Goal: Task Accomplishment & Management: Manage account settings

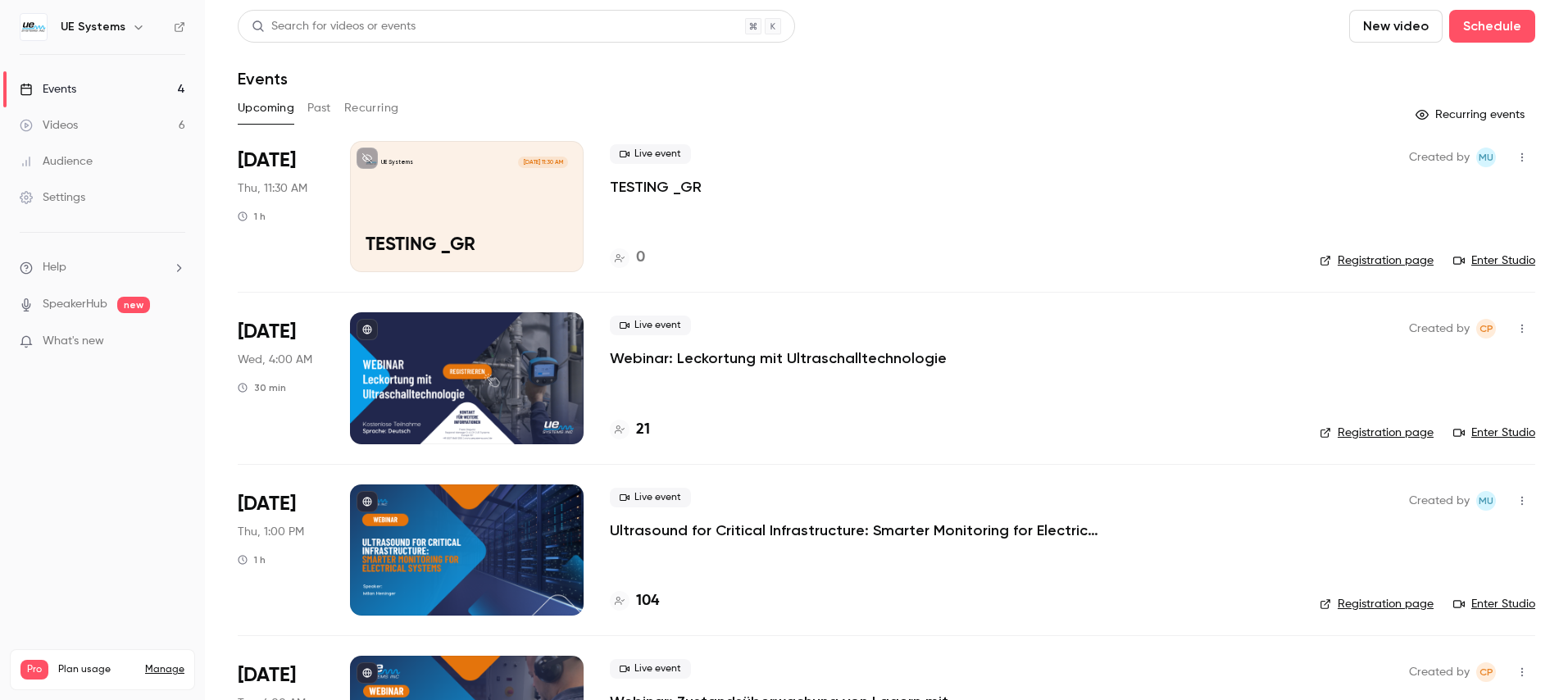
click at [1491, 257] on link "Enter Studio" at bounding box center [1494, 260] width 82 height 17
click at [725, 359] on p "Webinar: Leckortung mit Ultraschalltechnologie" at bounding box center [778, 358] width 337 height 19
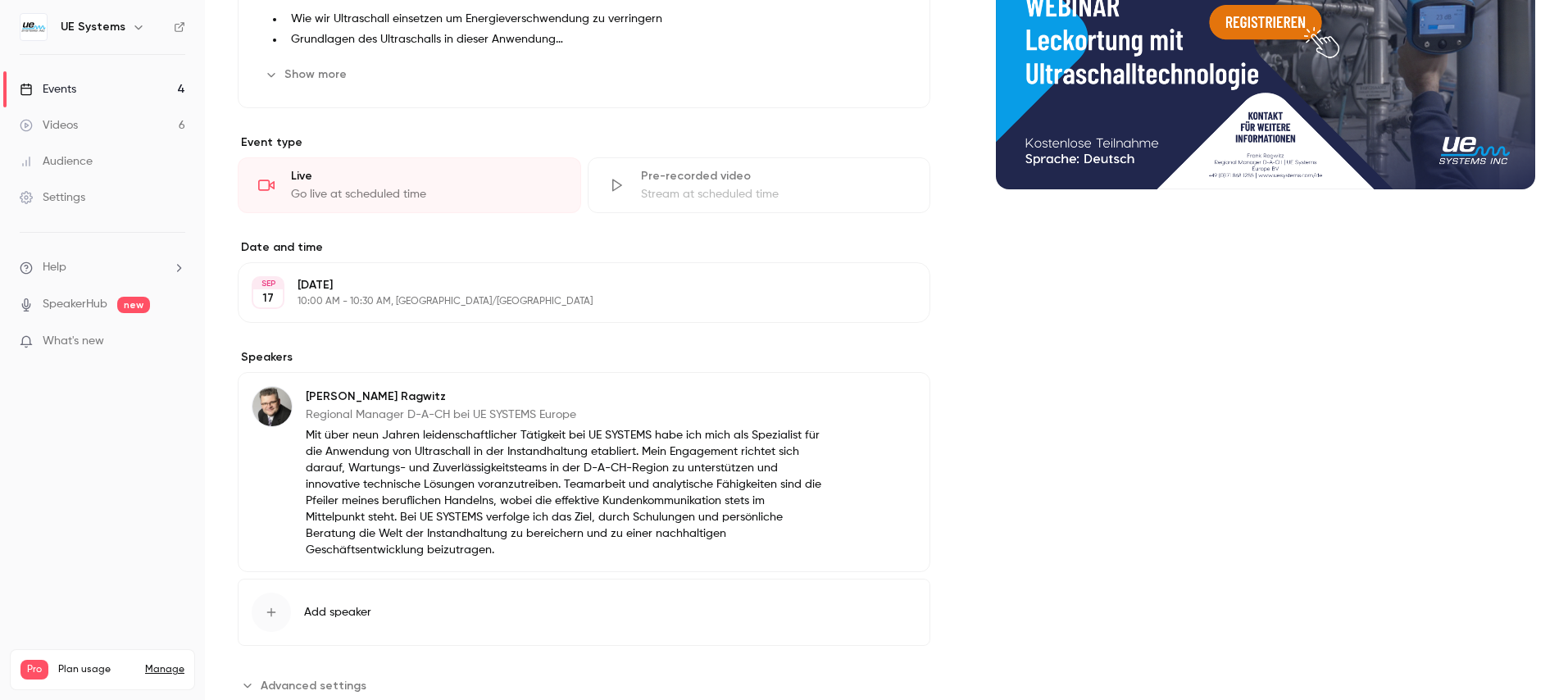
scroll to position [313, 0]
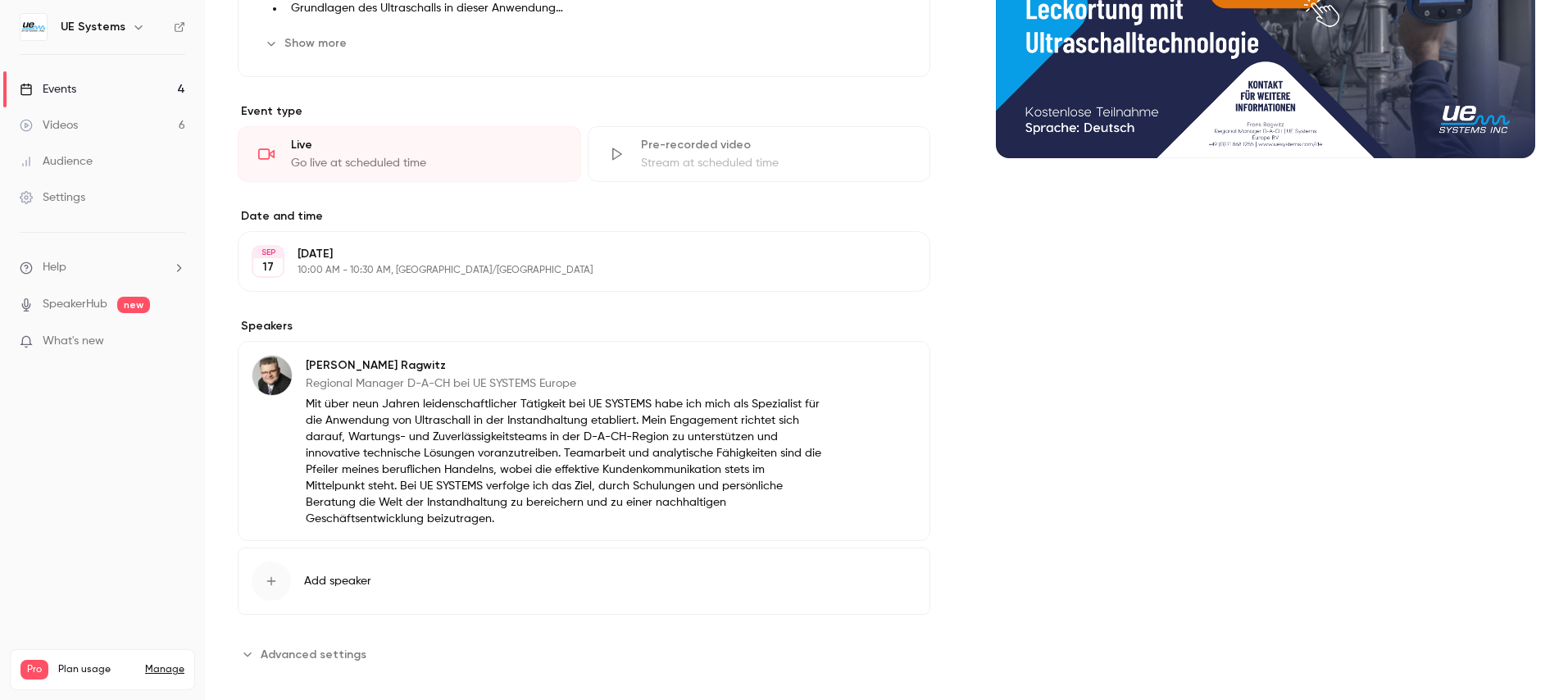
scroll to position [116, 0]
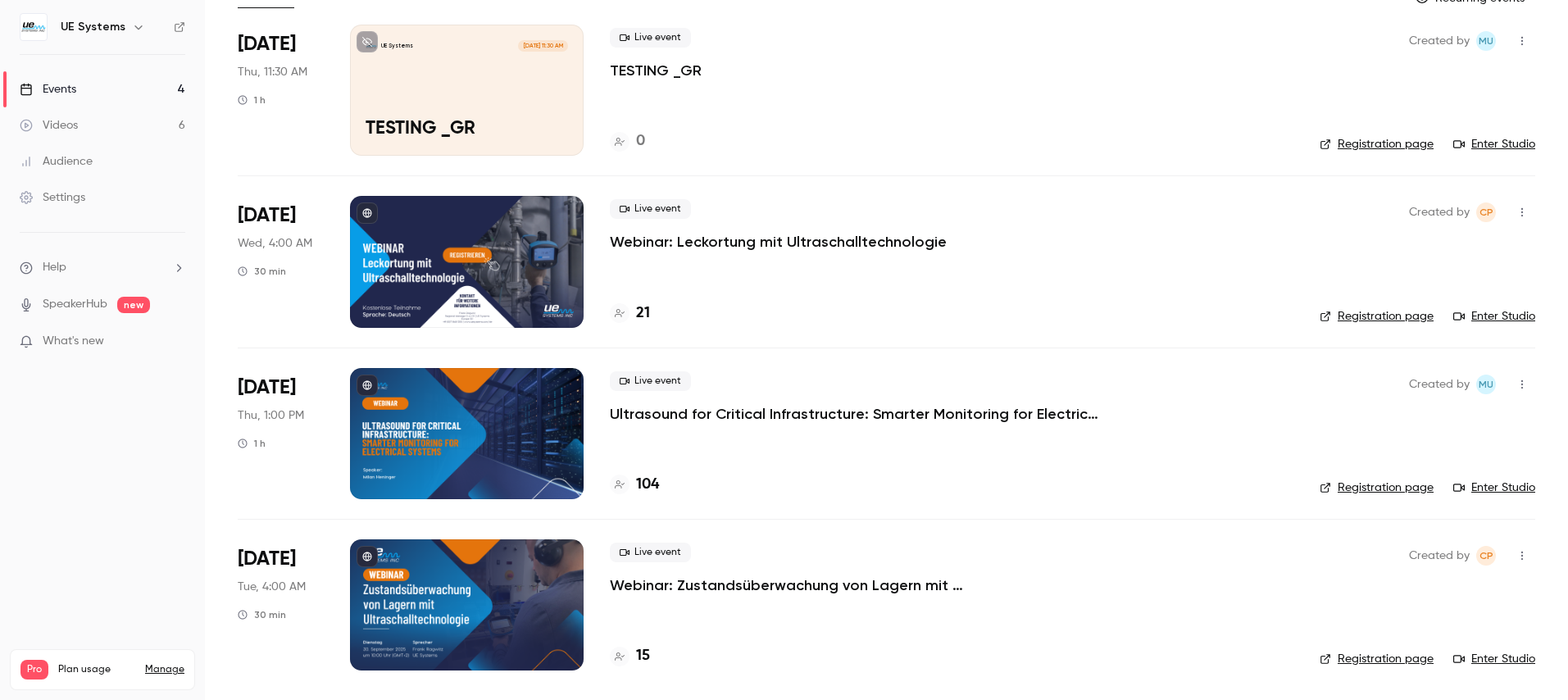
click at [677, 240] on p "Webinar: Leckortung mit Ultraschalltechnologie" at bounding box center [778, 242] width 337 height 19
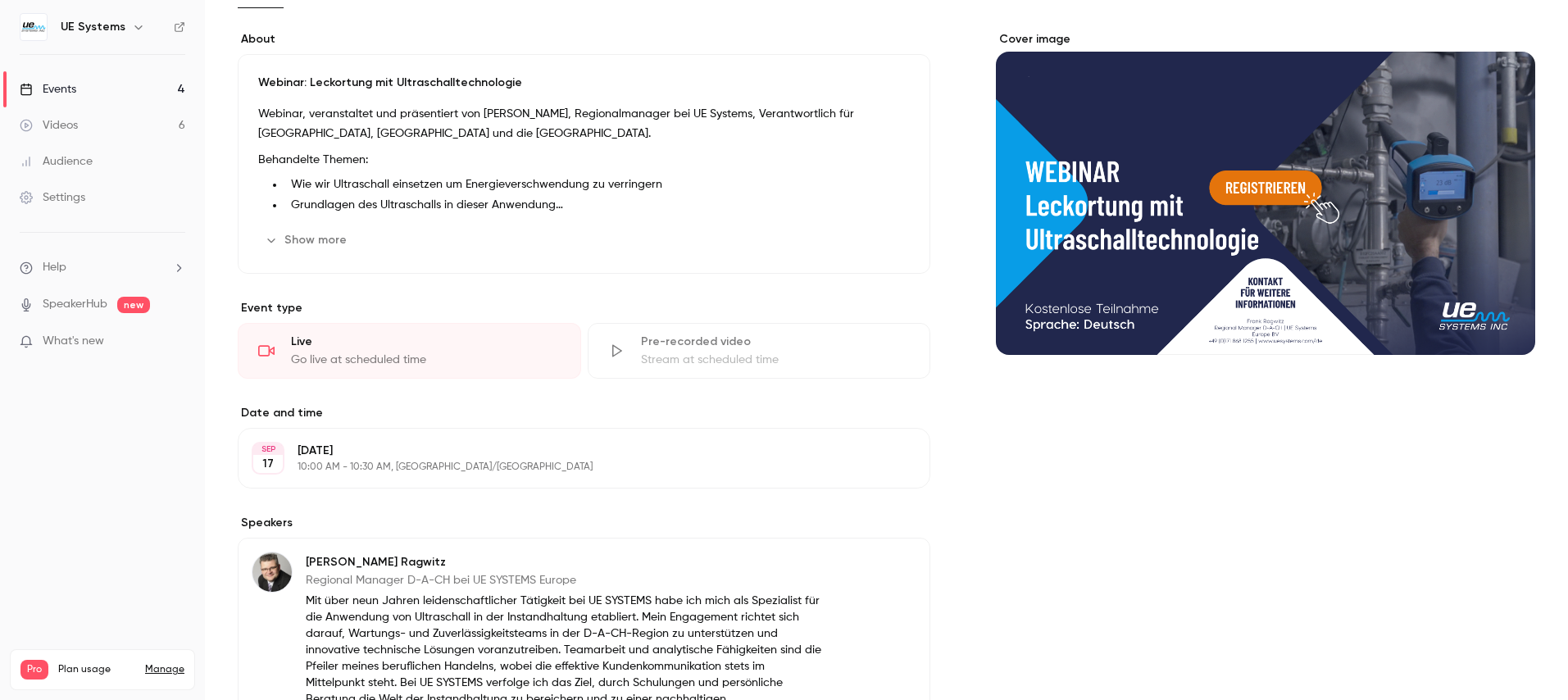
click at [881, 461] on button "Edit" at bounding box center [887, 458] width 60 height 26
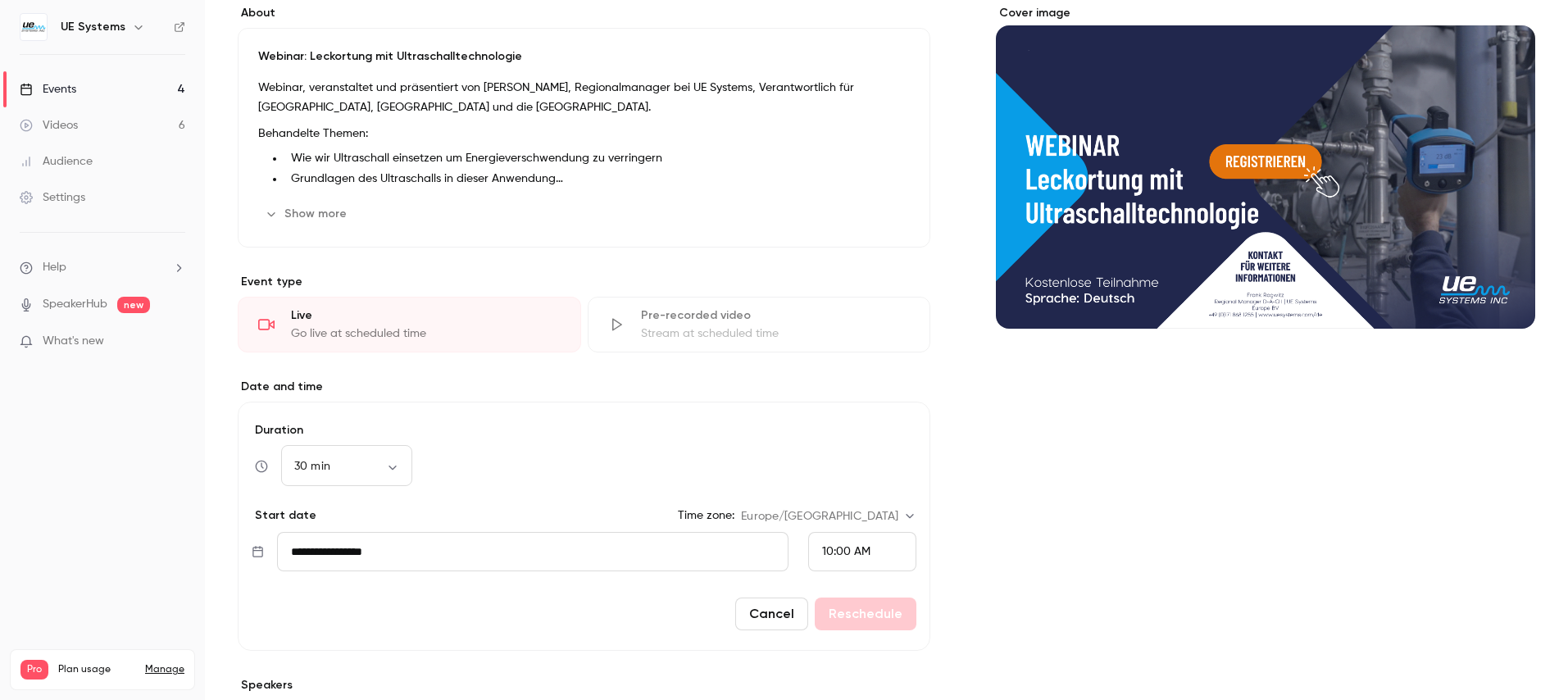
scroll to position [156, 0]
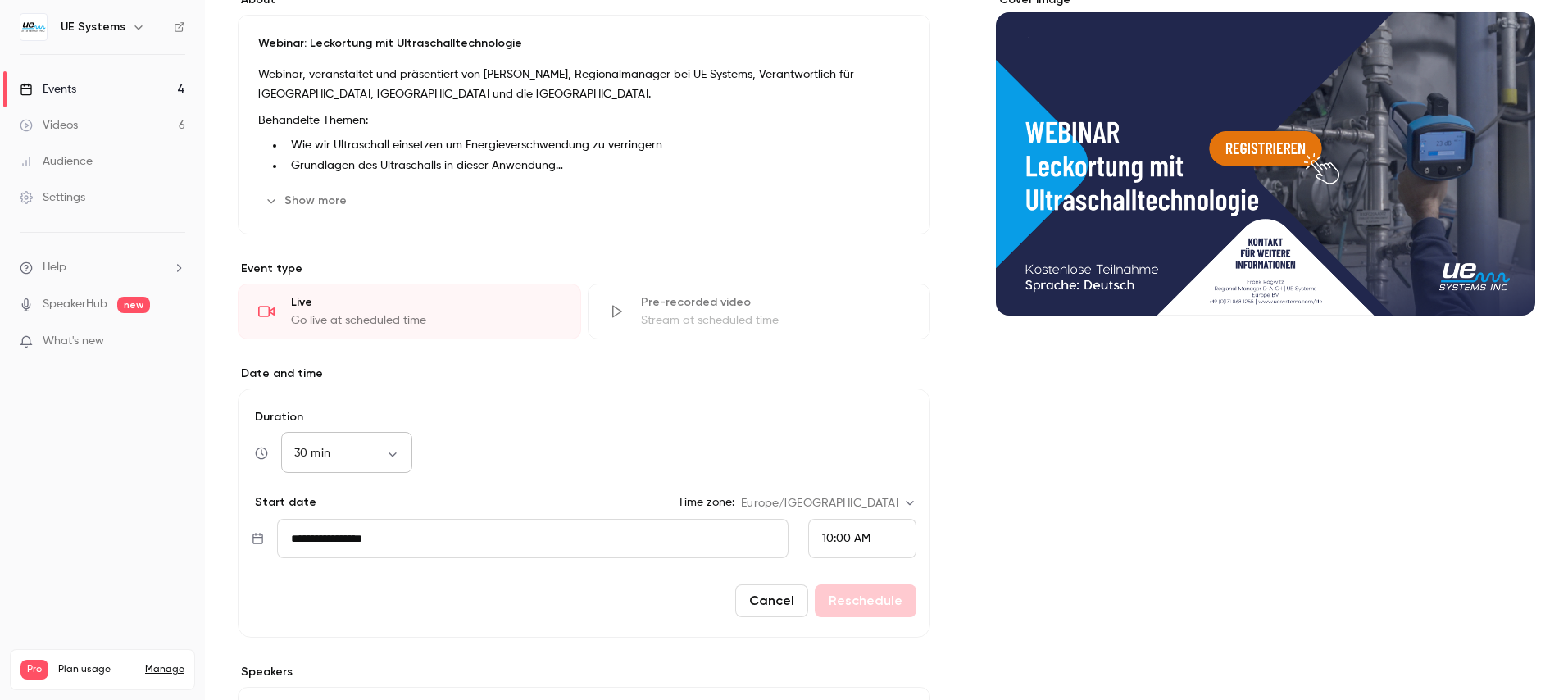
click at [374, 466] on div "30 min ** ​" at bounding box center [347, 453] width 131 height 40
click at [382, 459] on body "UE Systems Events 4 Videos 6 Audience Settings Help SpeakerHub new What's new P…" at bounding box center [784, 350] width 1568 height 700
click at [353, 617] on li "1 h" at bounding box center [347, 635] width 131 height 42
type input "**"
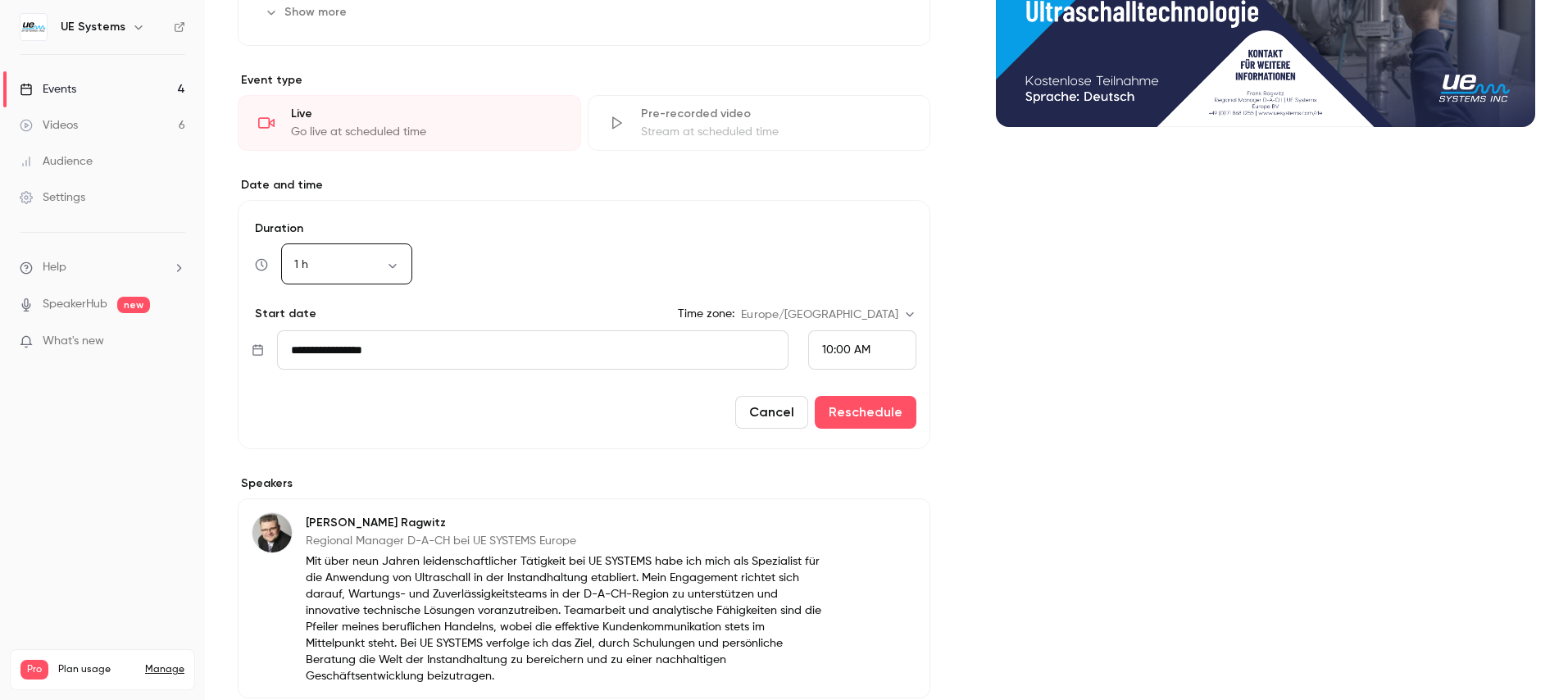
scroll to position [365, 0]
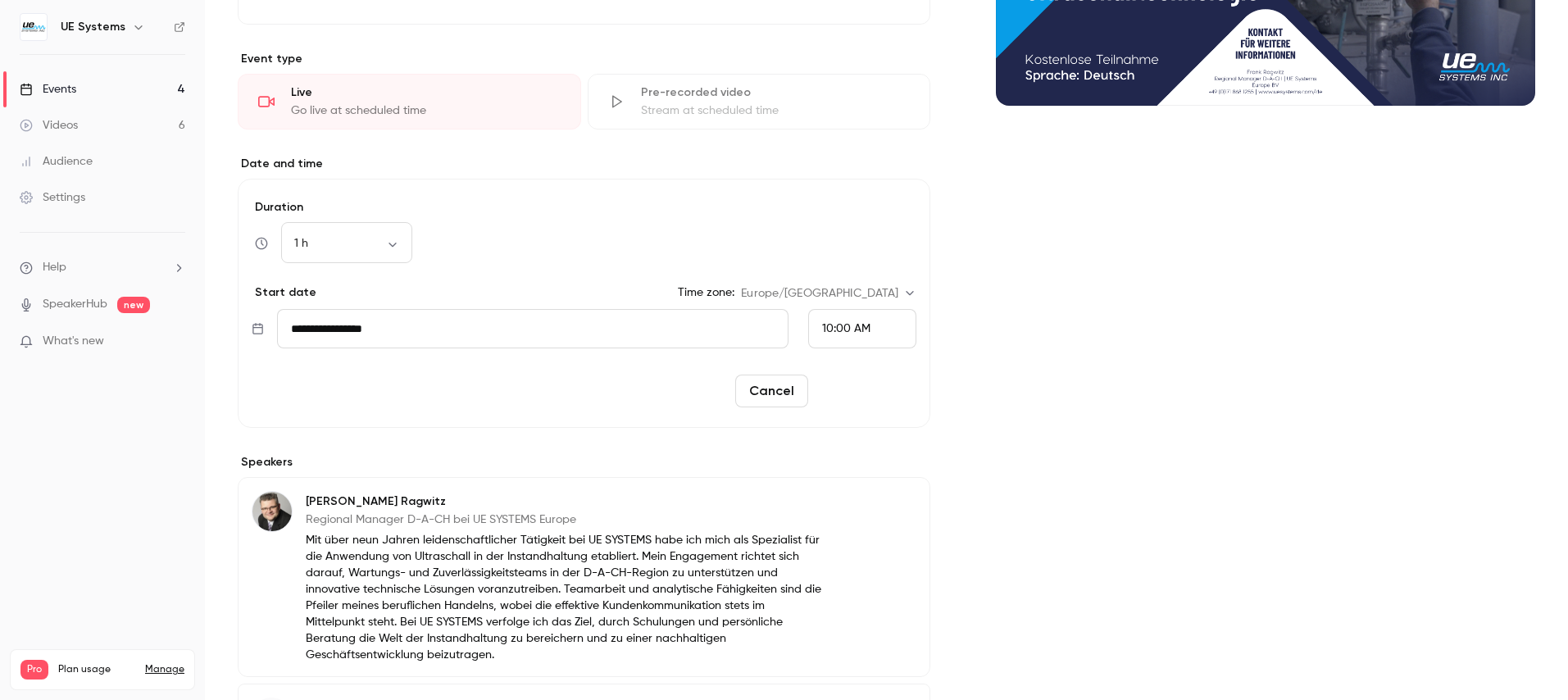
click at [882, 398] on button "Reschedule" at bounding box center [866, 390] width 102 height 33
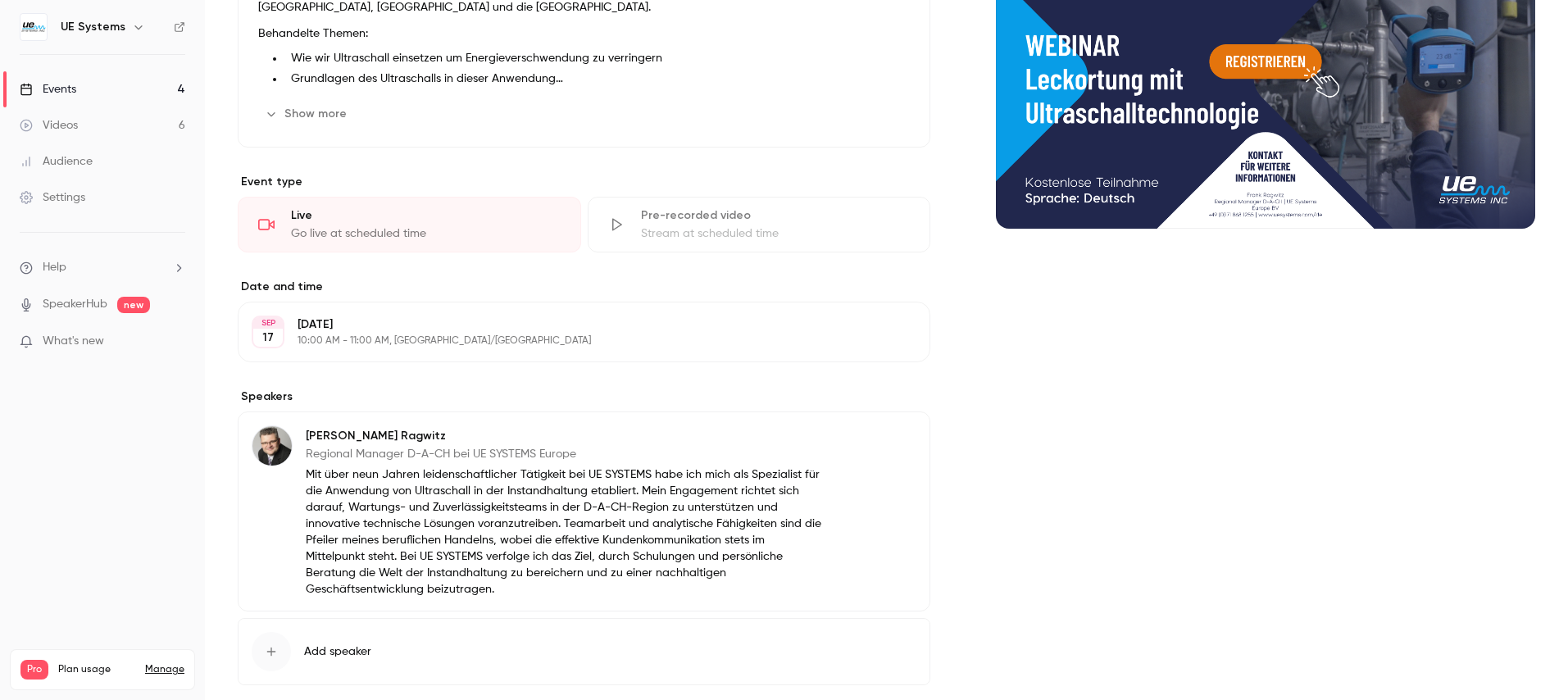
scroll to position [313, 0]
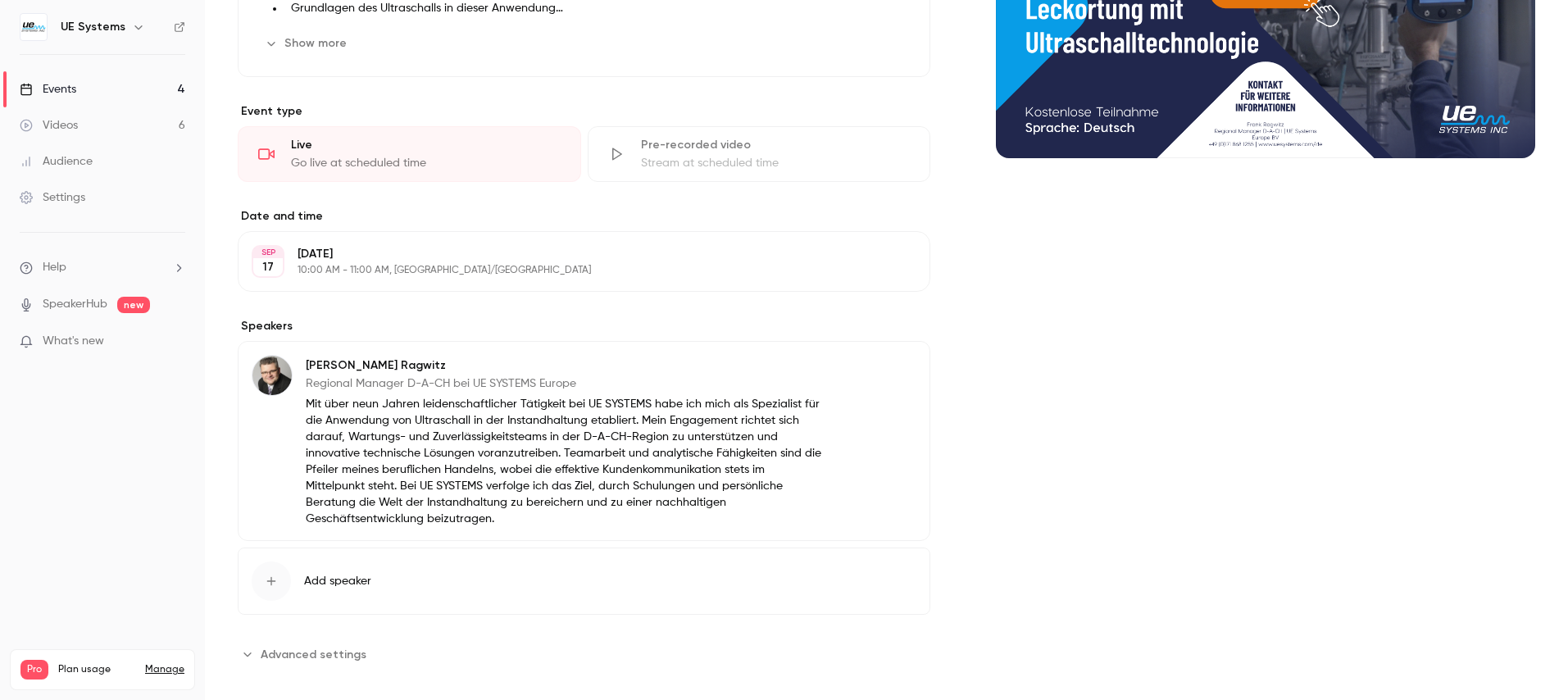
click at [341, 645] on span "Advanced settings" at bounding box center [313, 654] width 106 height 18
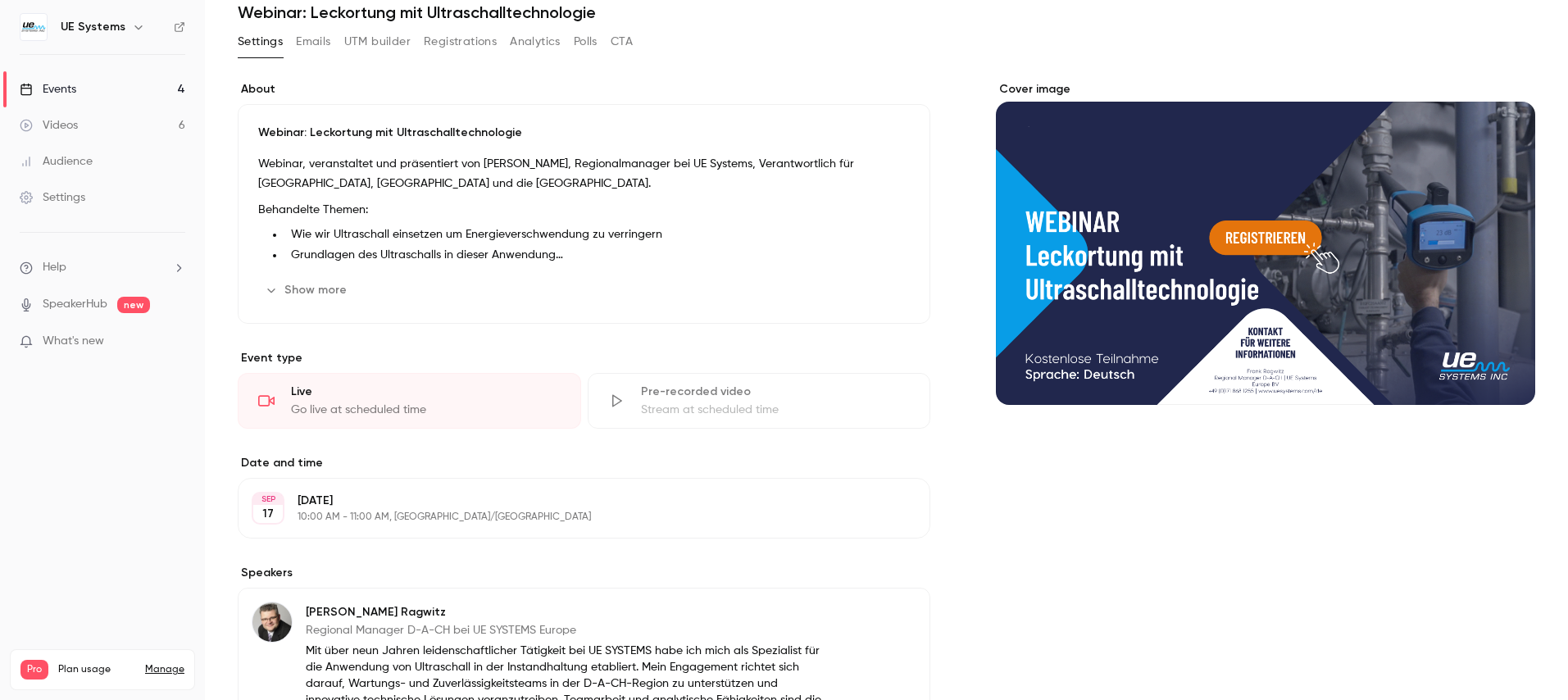
scroll to position [0, 0]
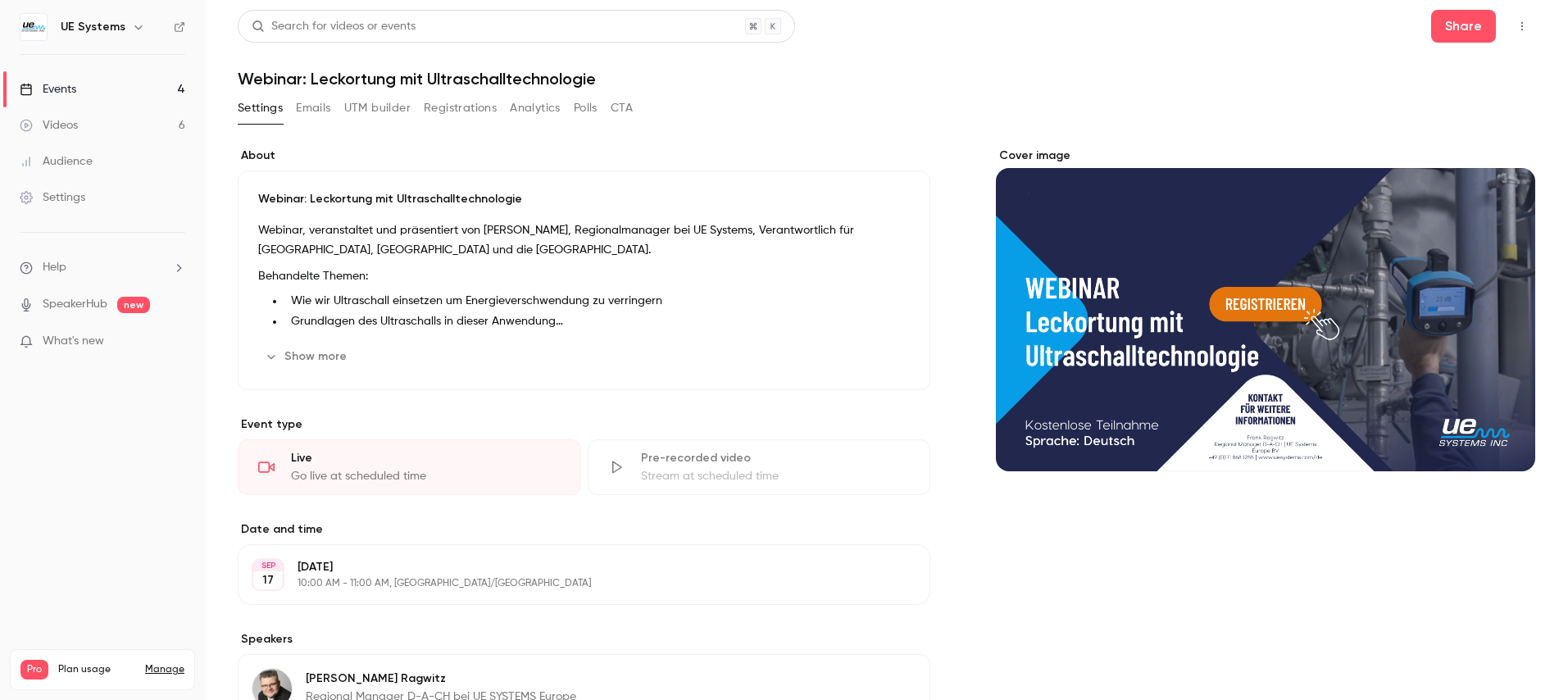
click at [572, 110] on div "Settings Emails UTM builder Registrations Analytics Polls CTA" at bounding box center [435, 108] width 395 height 26
click at [582, 106] on button "Polls" at bounding box center [585, 108] width 24 height 26
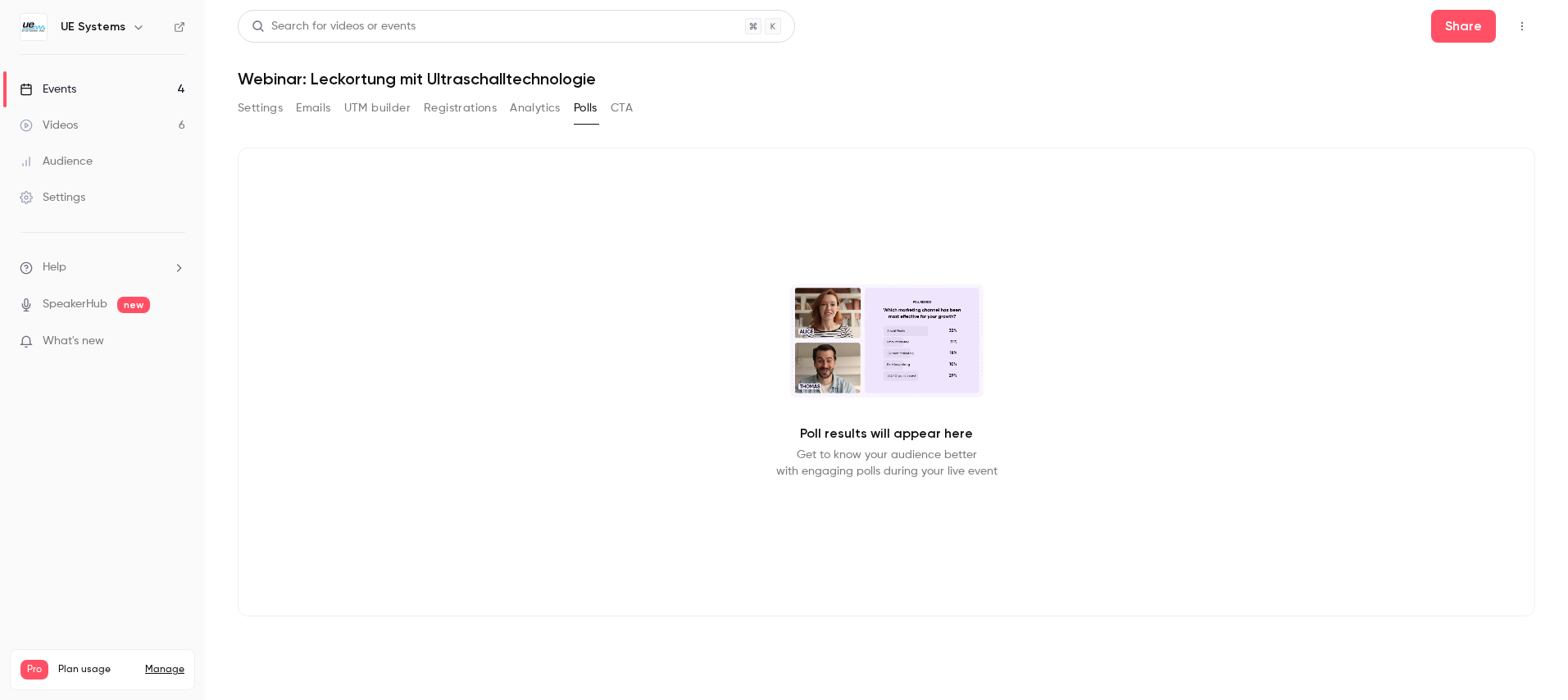
click at [259, 114] on button "Settings" at bounding box center [260, 108] width 45 height 26
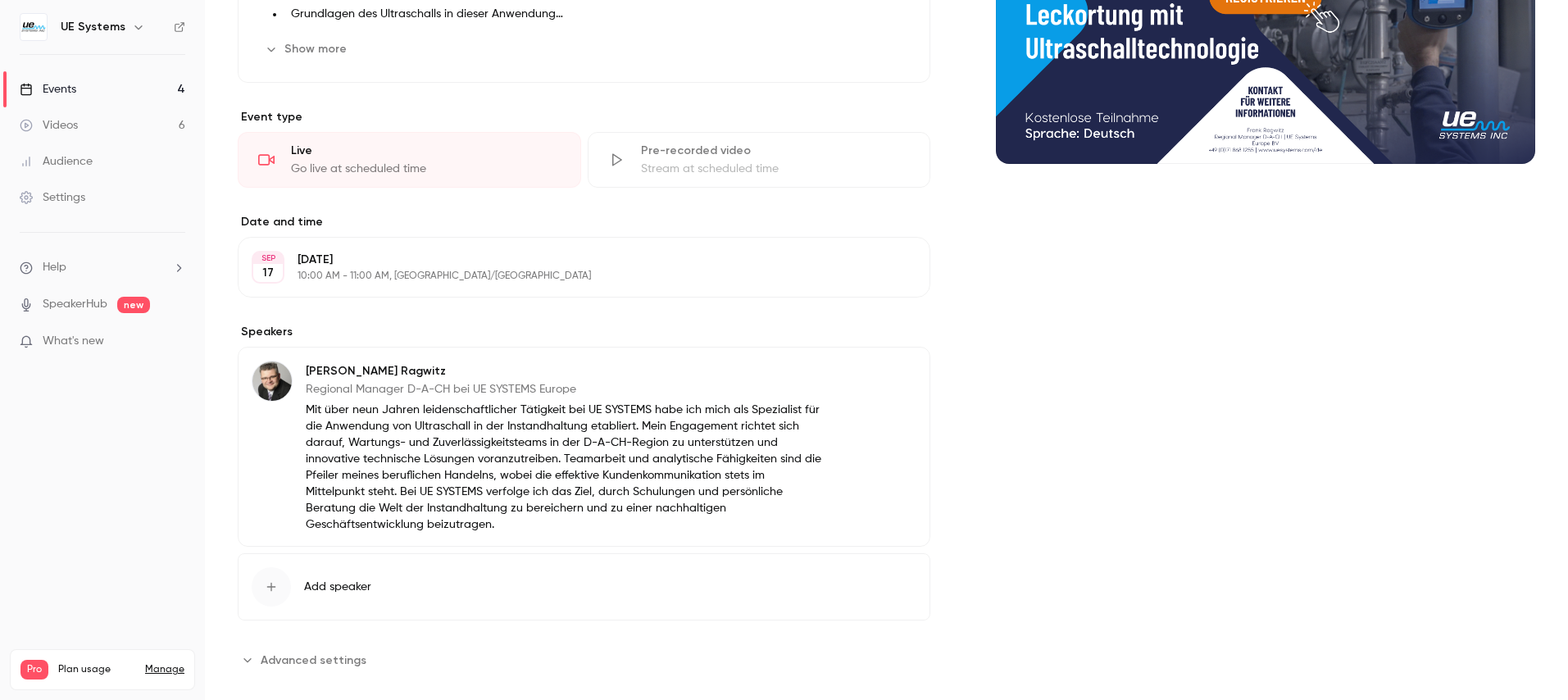
scroll to position [308, 0]
click at [88, 193] on link "Settings" at bounding box center [102, 197] width 205 height 36
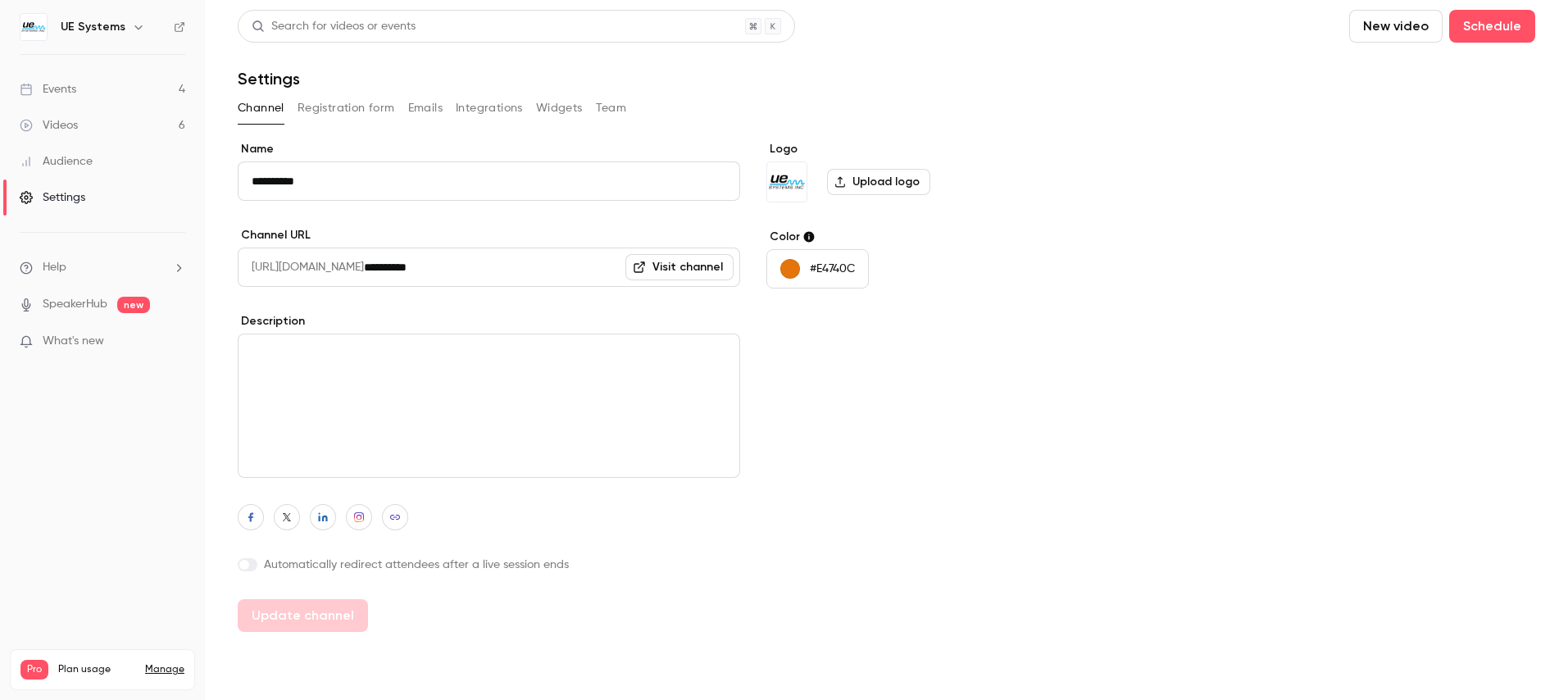
click at [619, 108] on button "Team" at bounding box center [611, 108] width 31 height 26
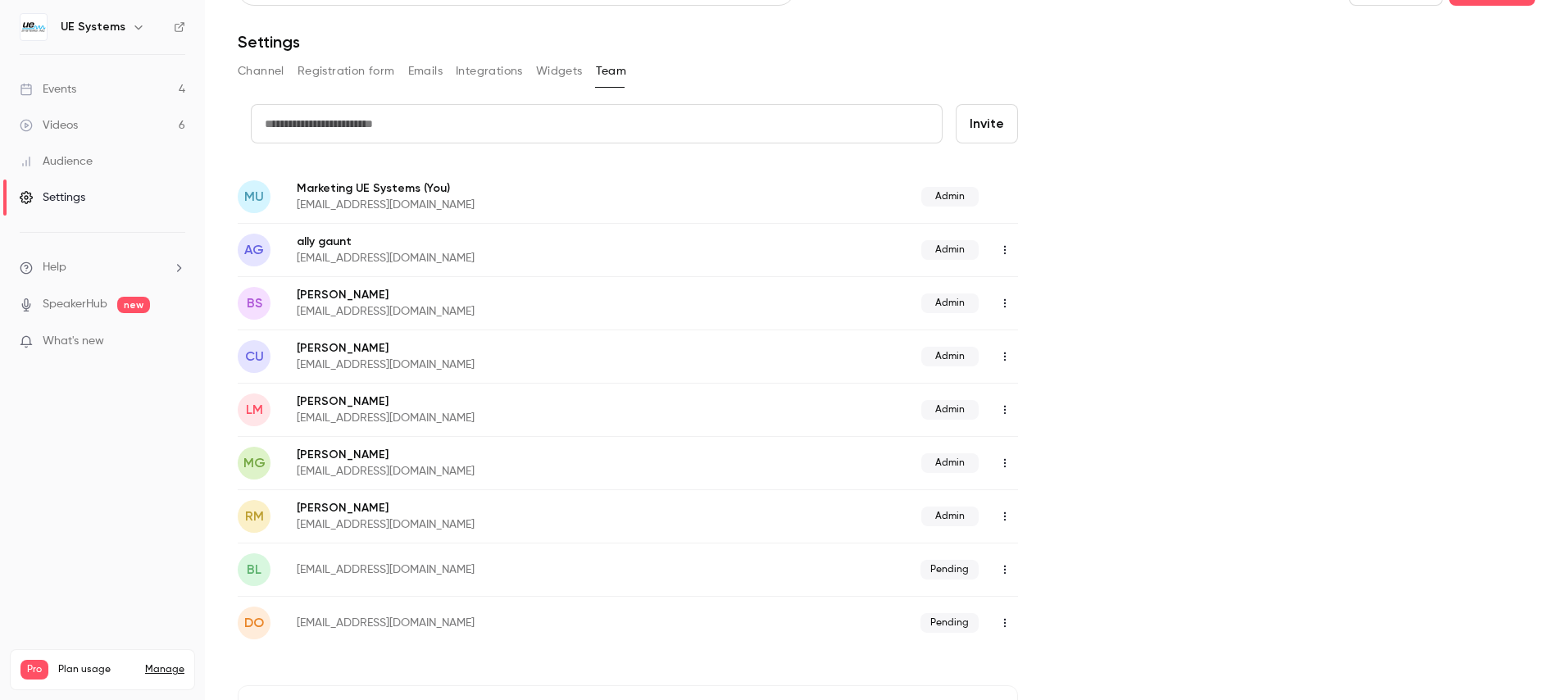
scroll to position [31, 0]
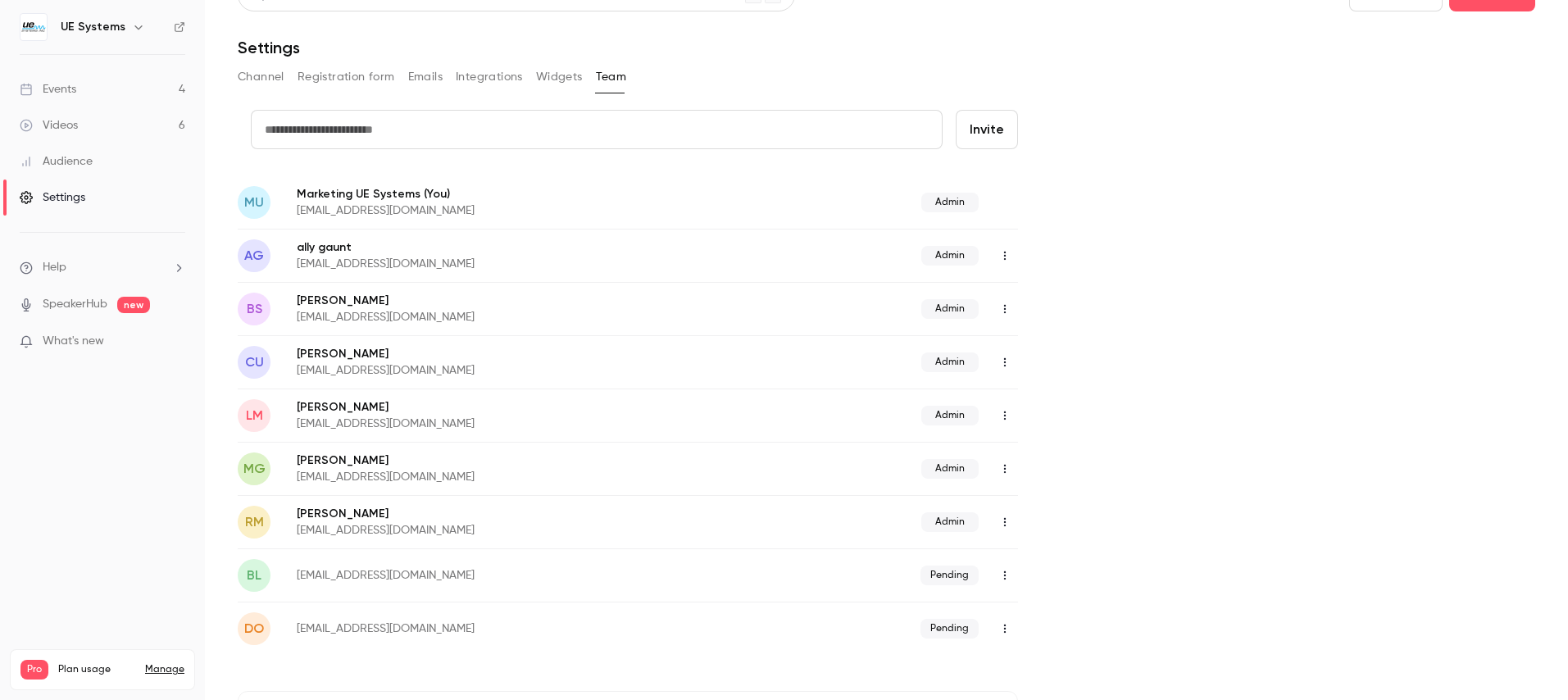
click at [444, 132] on input "text" at bounding box center [597, 129] width 692 height 40
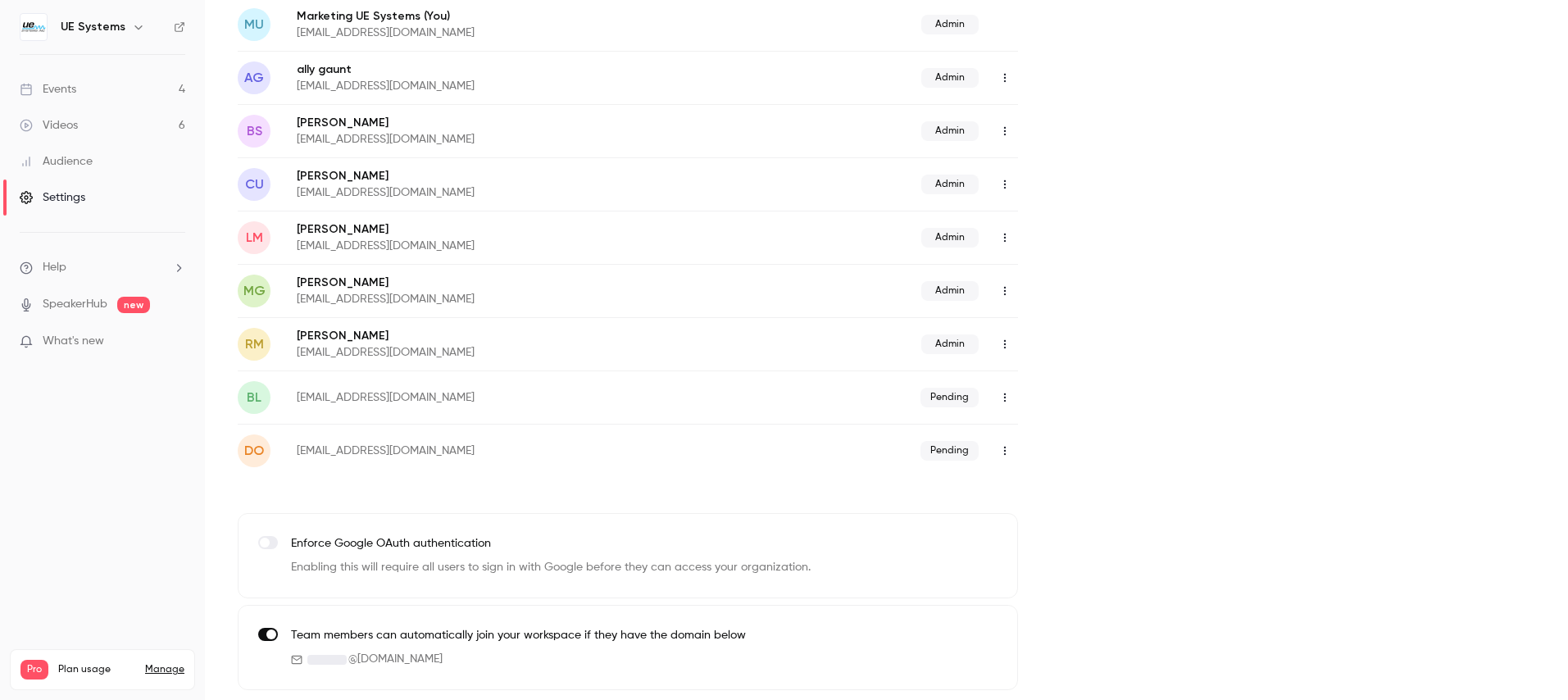
scroll to position [0, 0]
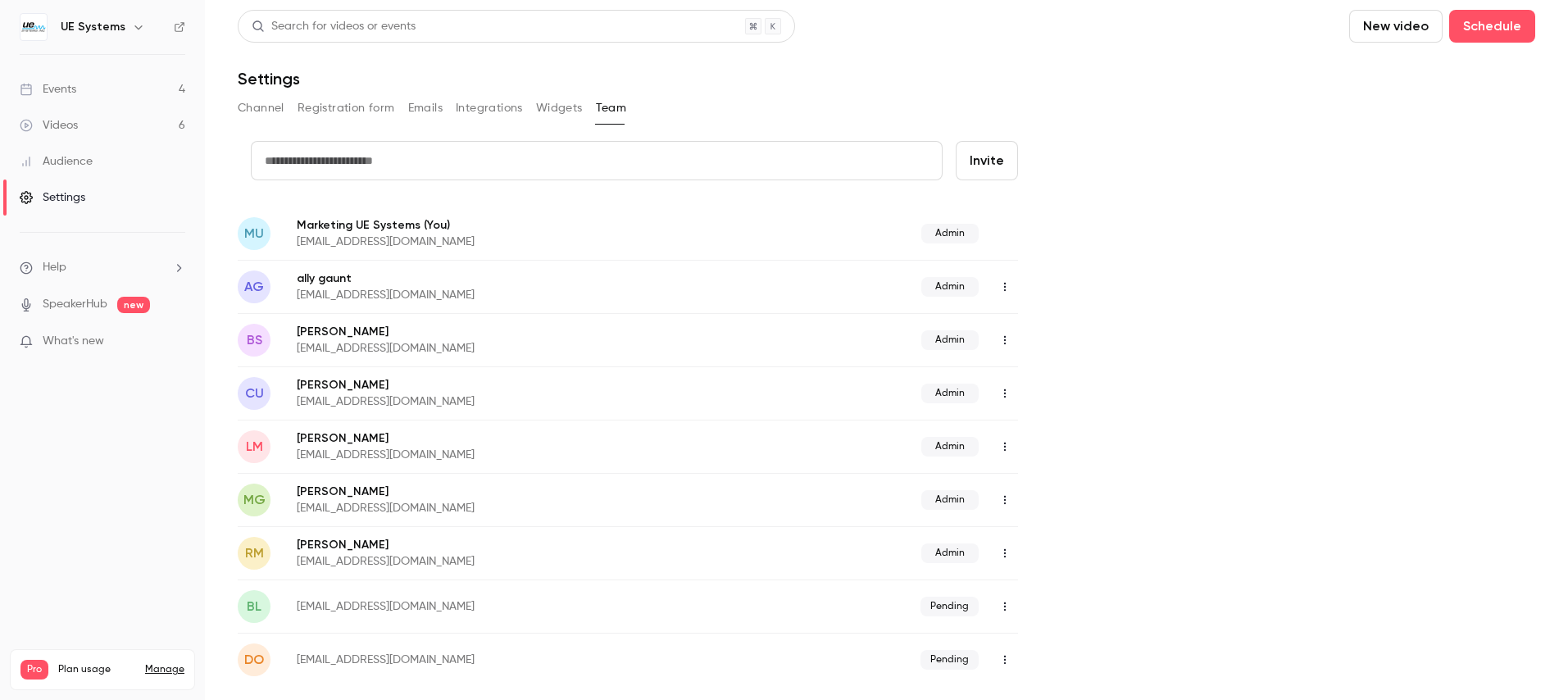
paste input "**********"
type input "**********"
drag, startPoint x: 1390, startPoint y: 196, endPoint x: 1364, endPoint y: 192, distance: 26.3
click at [1389, 196] on div "**********" at bounding box center [886, 520] width 1298 height 758
click at [987, 159] on button "Invite" at bounding box center [986, 160] width 62 height 40
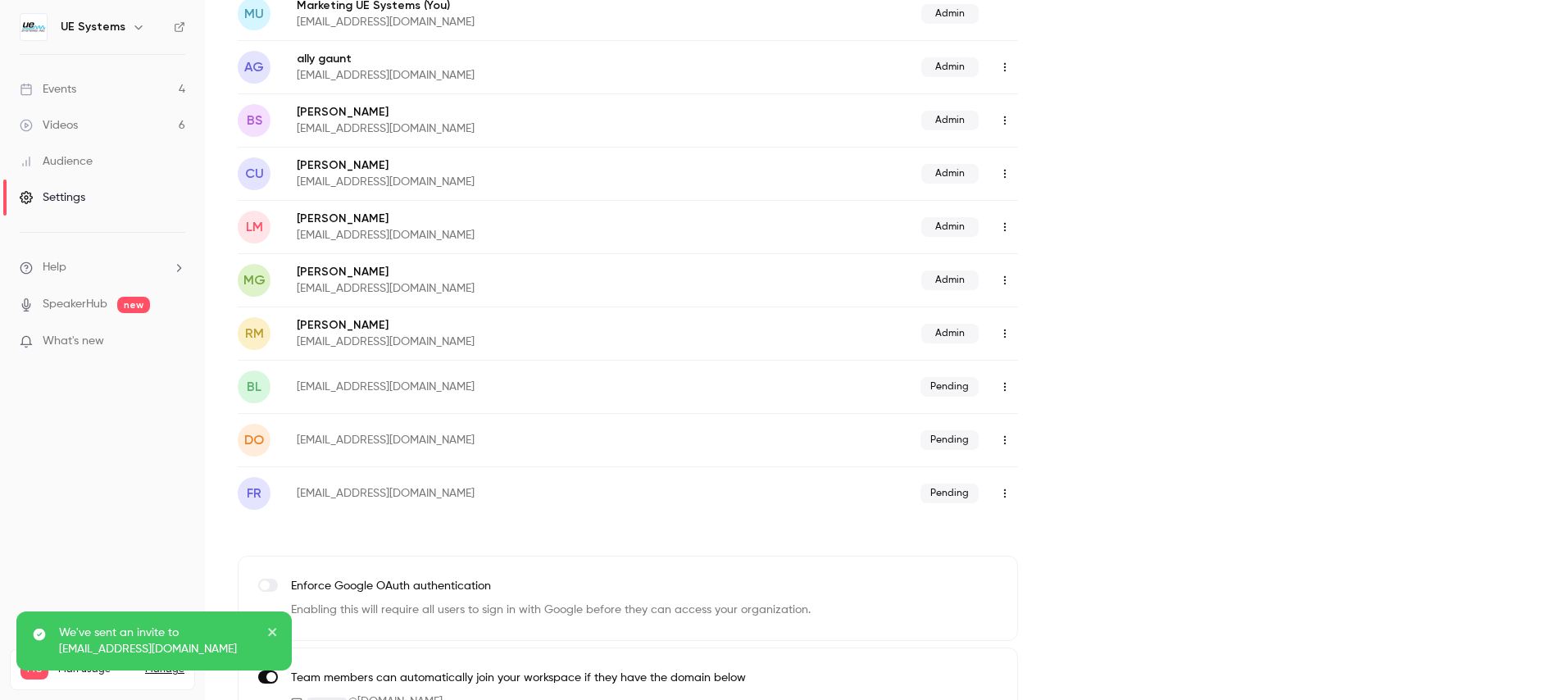
scroll to position [222, 0]
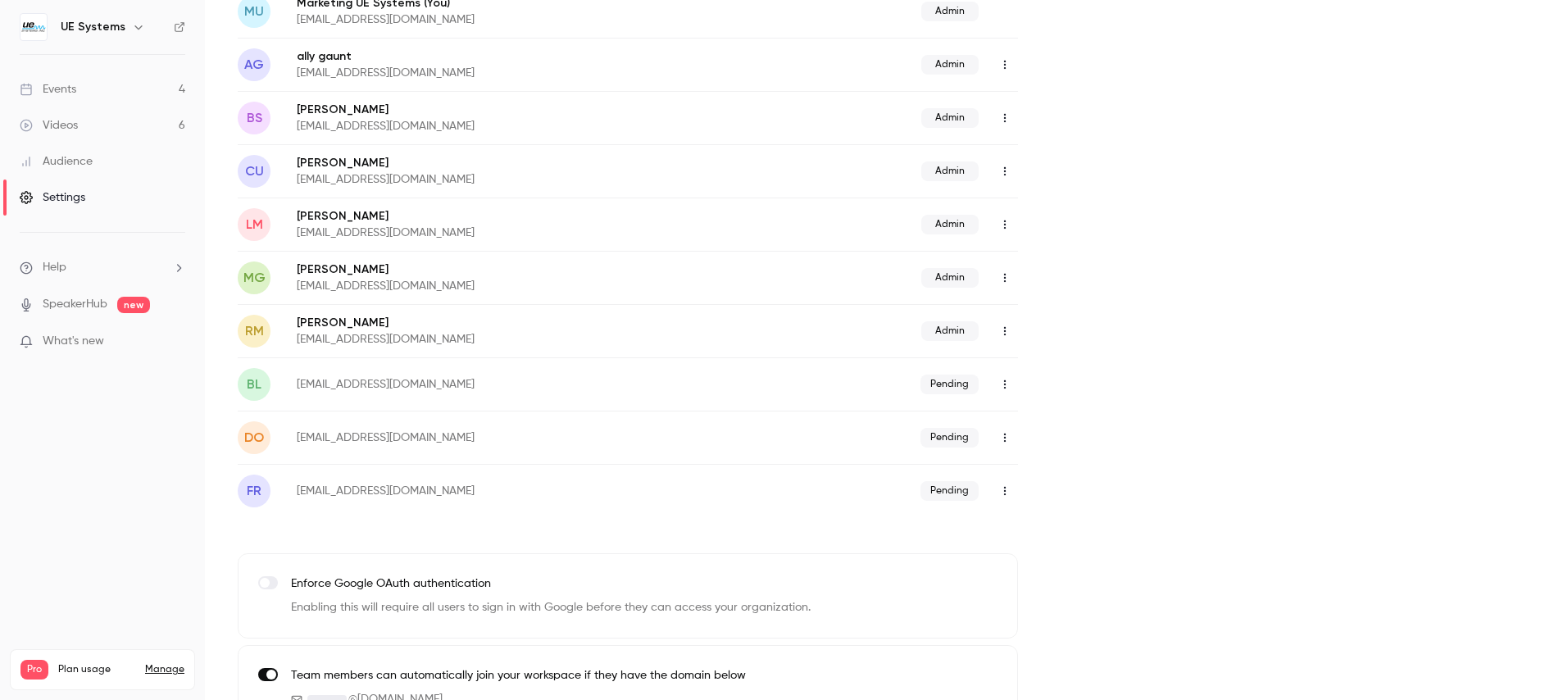
click at [1000, 488] on icon "button" at bounding box center [1005, 491] width 13 height 11
click at [1093, 473] on div at bounding box center [784, 350] width 1568 height 700
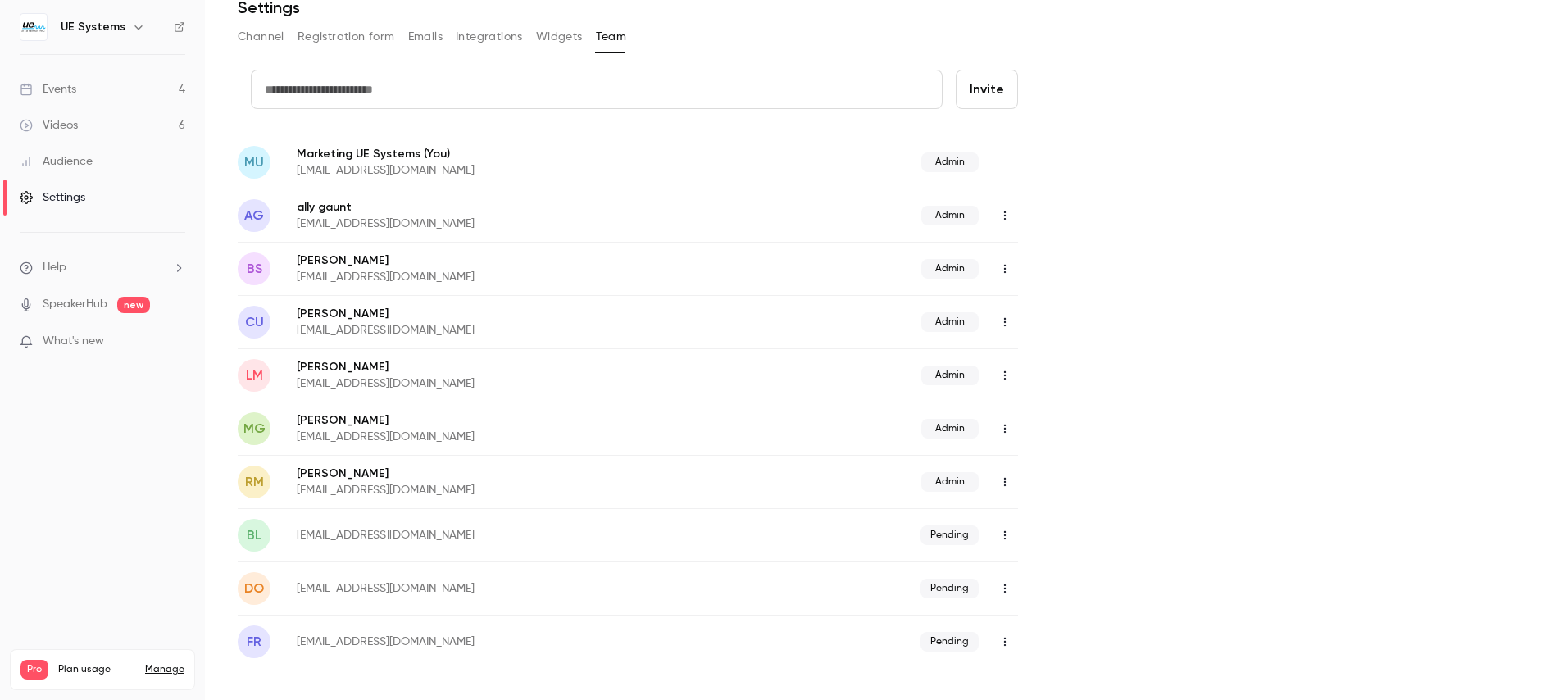
scroll to position [0, 0]
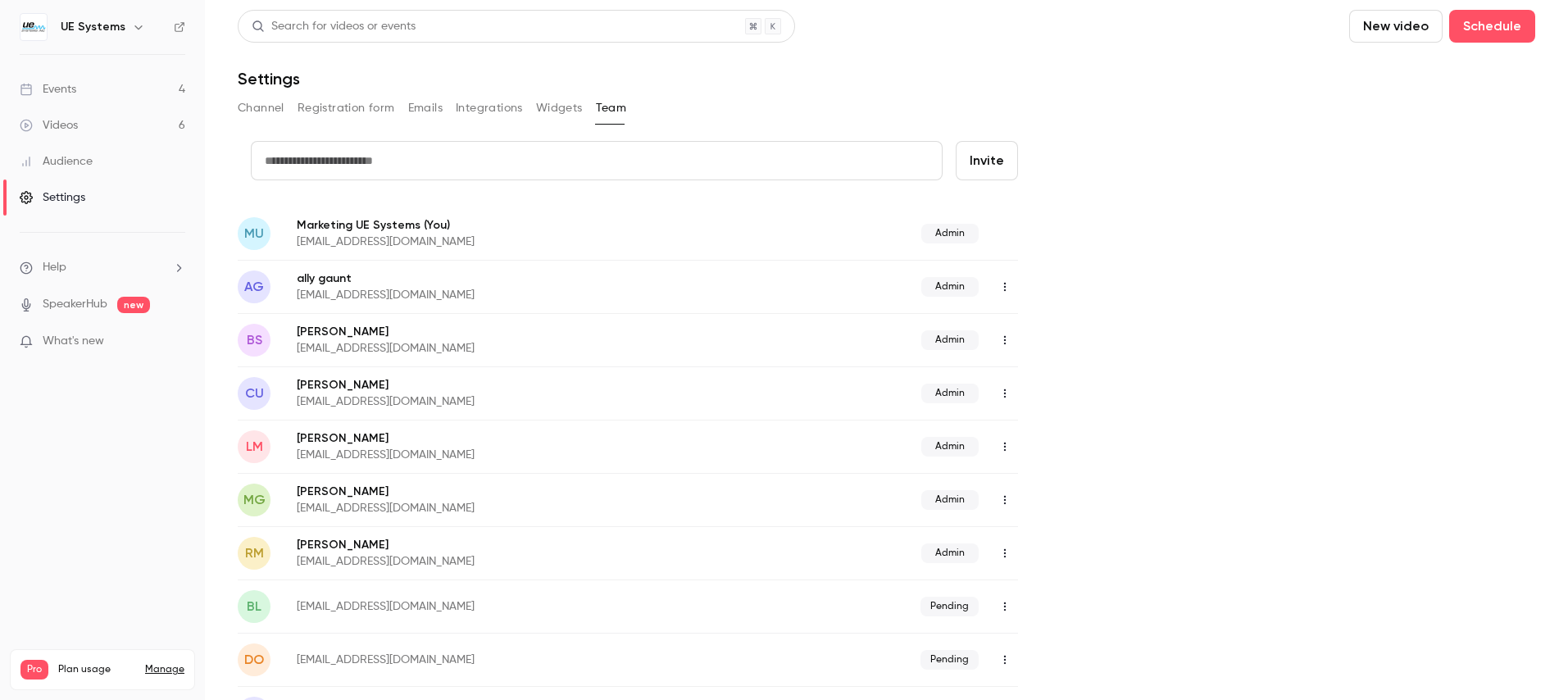
click at [55, 91] on div "Events" at bounding box center [48, 89] width 56 height 17
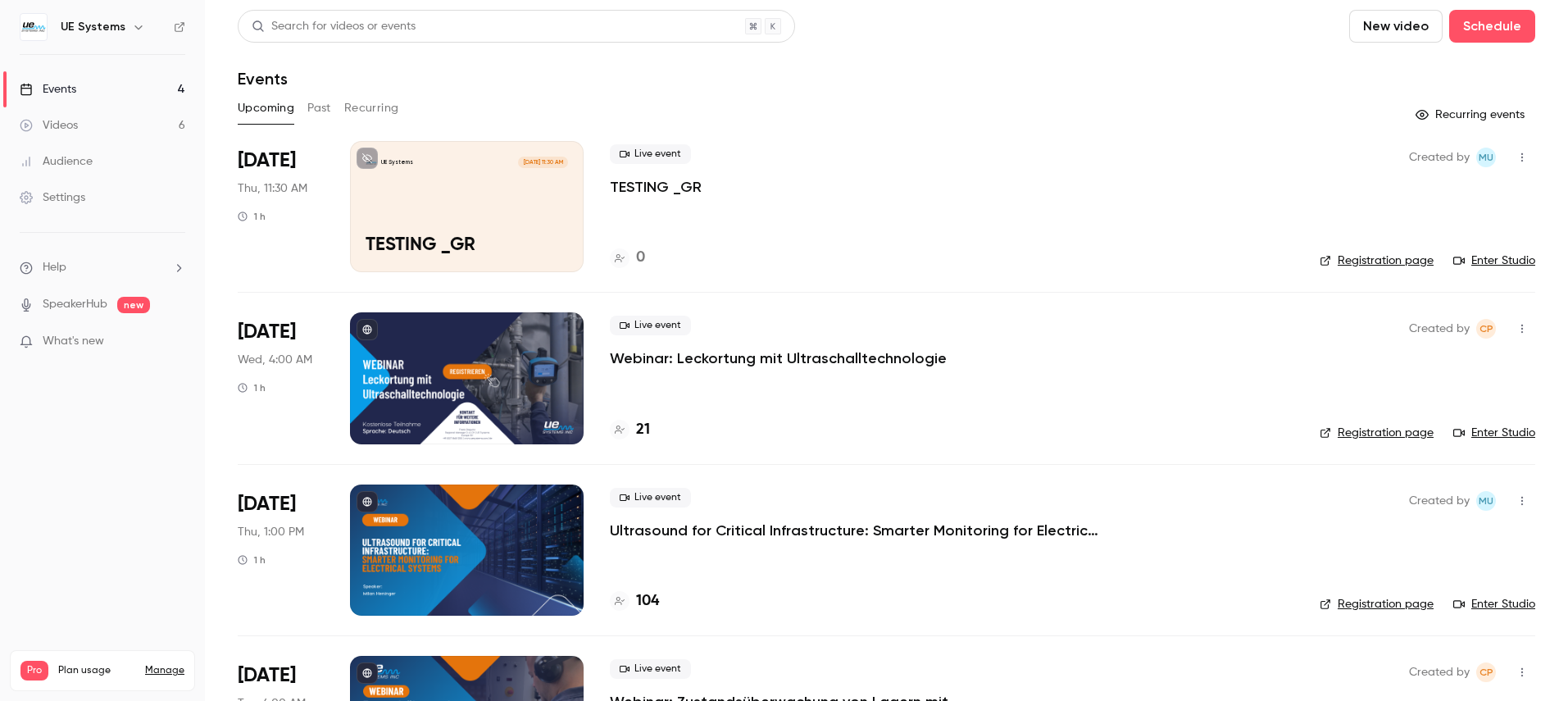
scroll to position [47, 0]
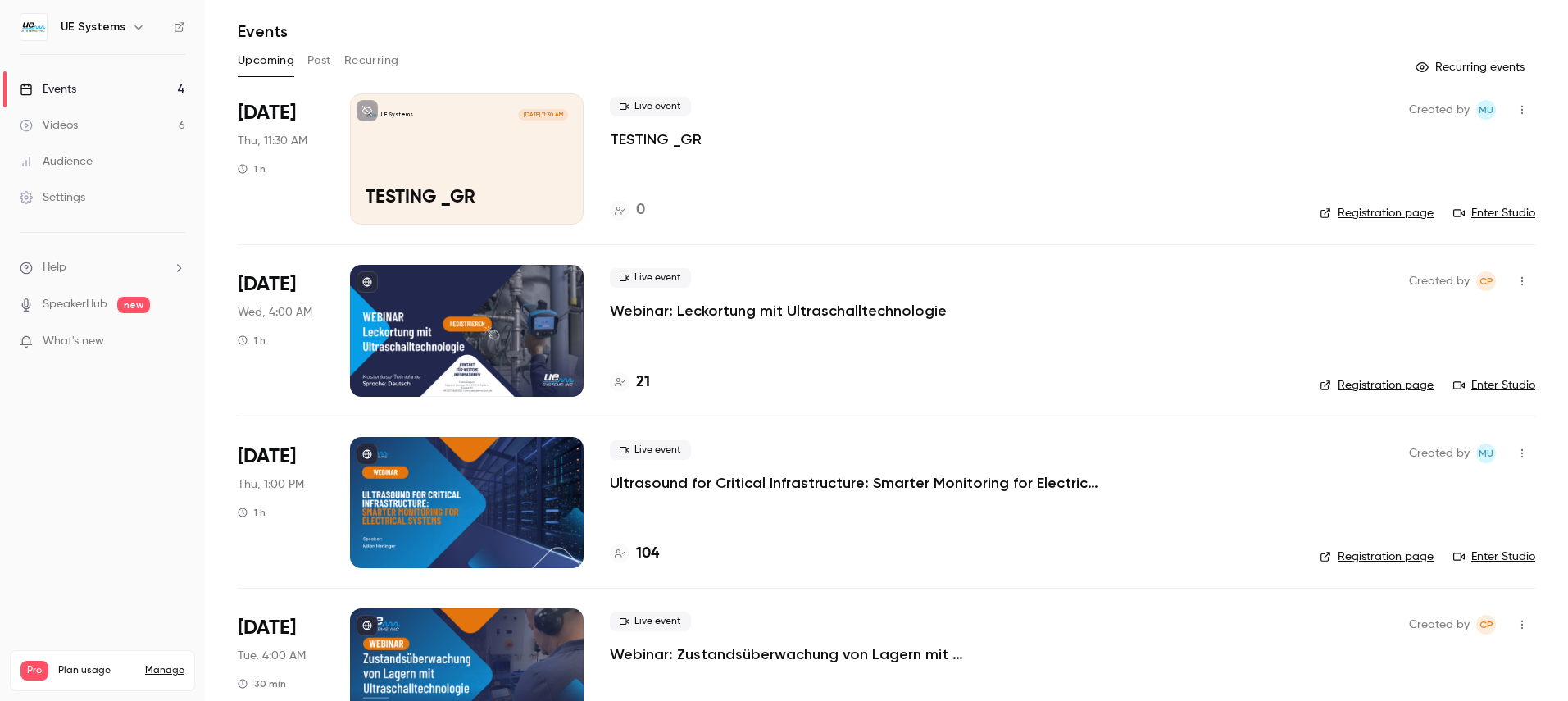
click at [329, 68] on button "Past" at bounding box center [319, 61] width 24 height 26
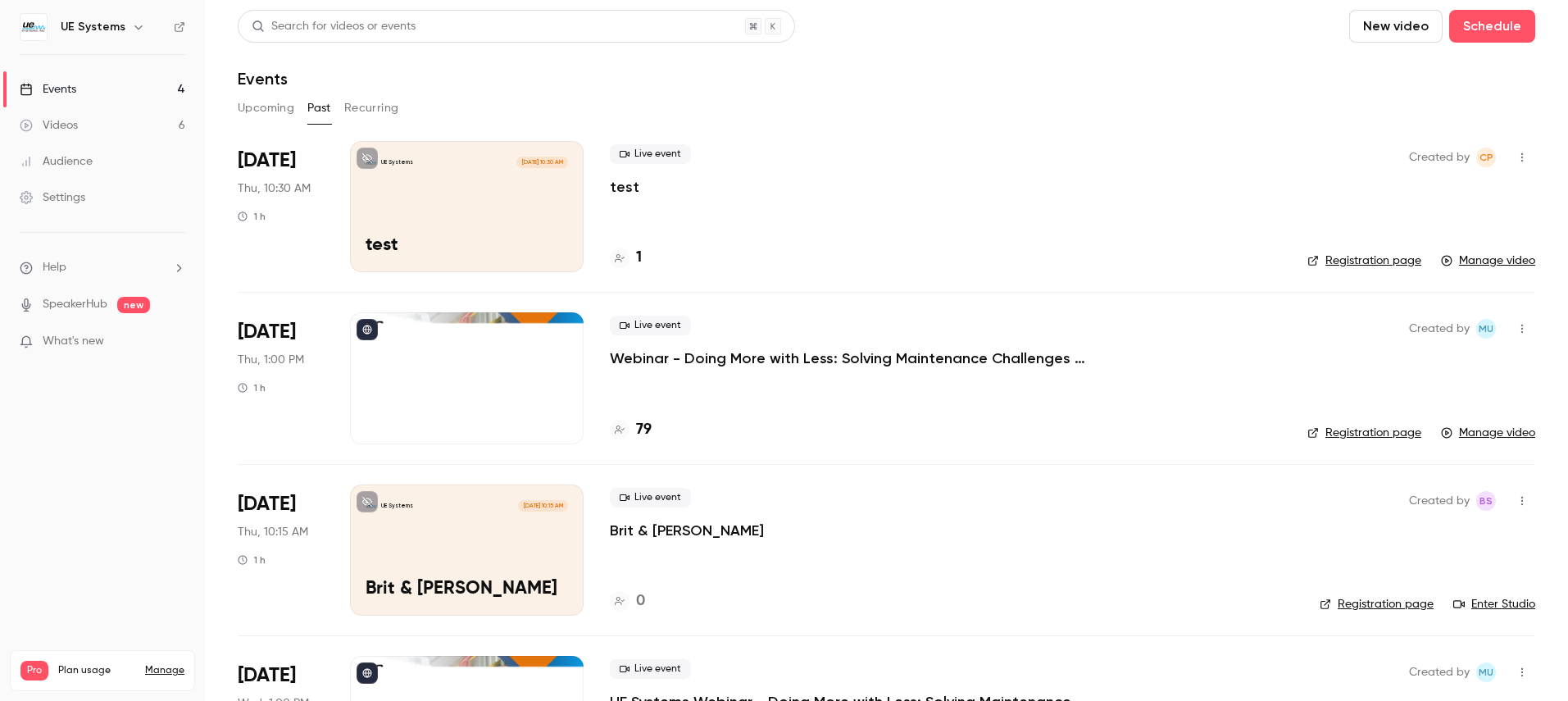
scroll to position [1, 0]
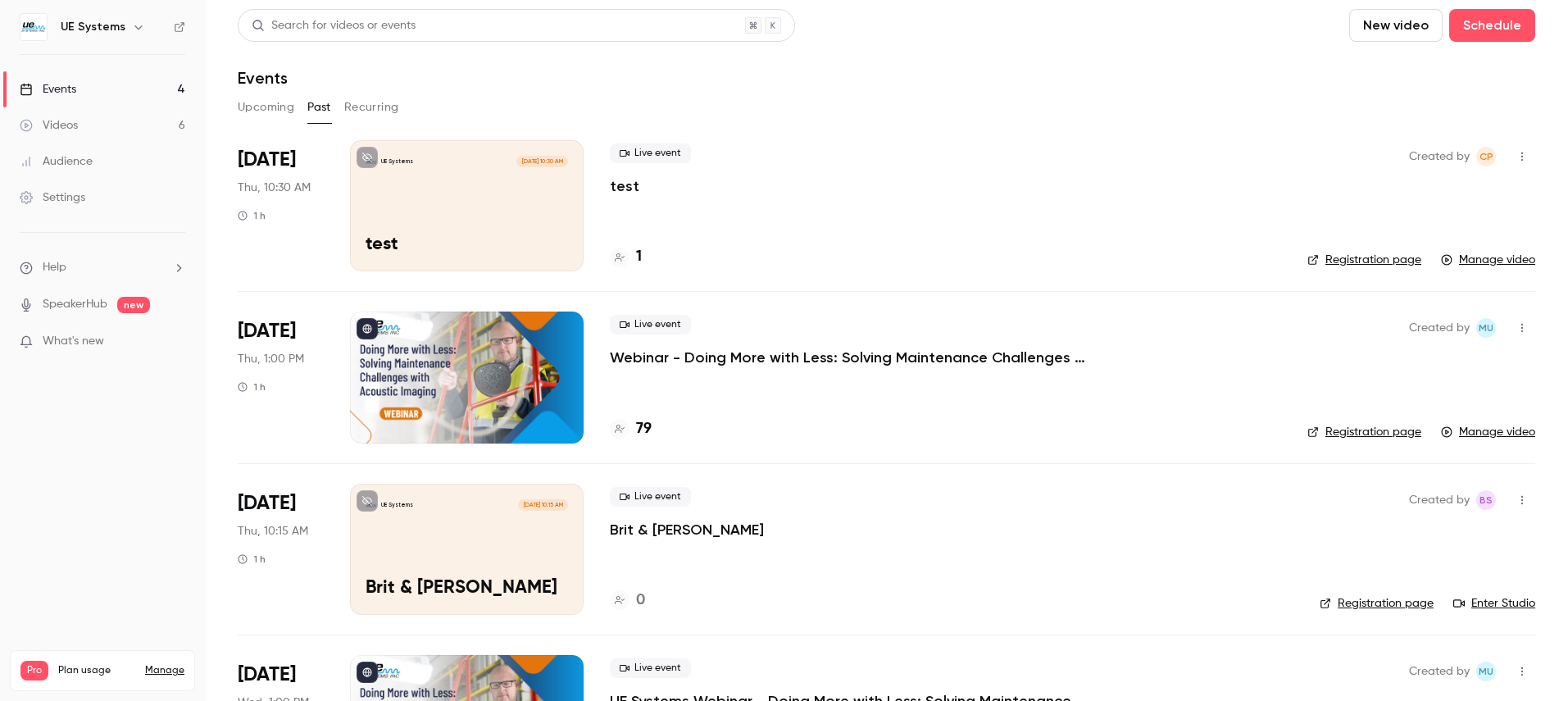
click at [745, 355] on p "Webinar - Doing More with Less: Solving Maintenance Challenges with Acoustic Im…" at bounding box center [855, 357] width 492 height 19
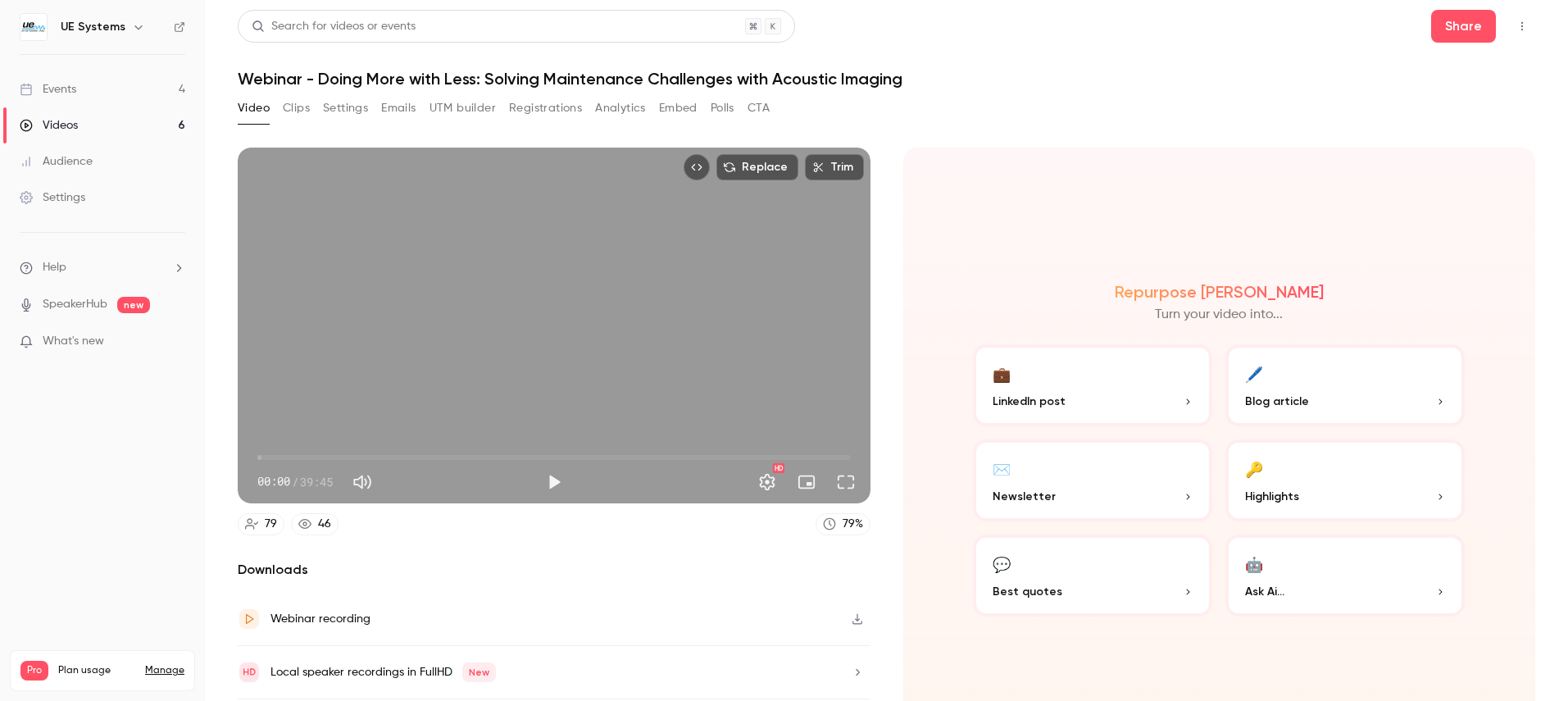
click at [624, 110] on button "Analytics" at bounding box center [620, 108] width 51 height 26
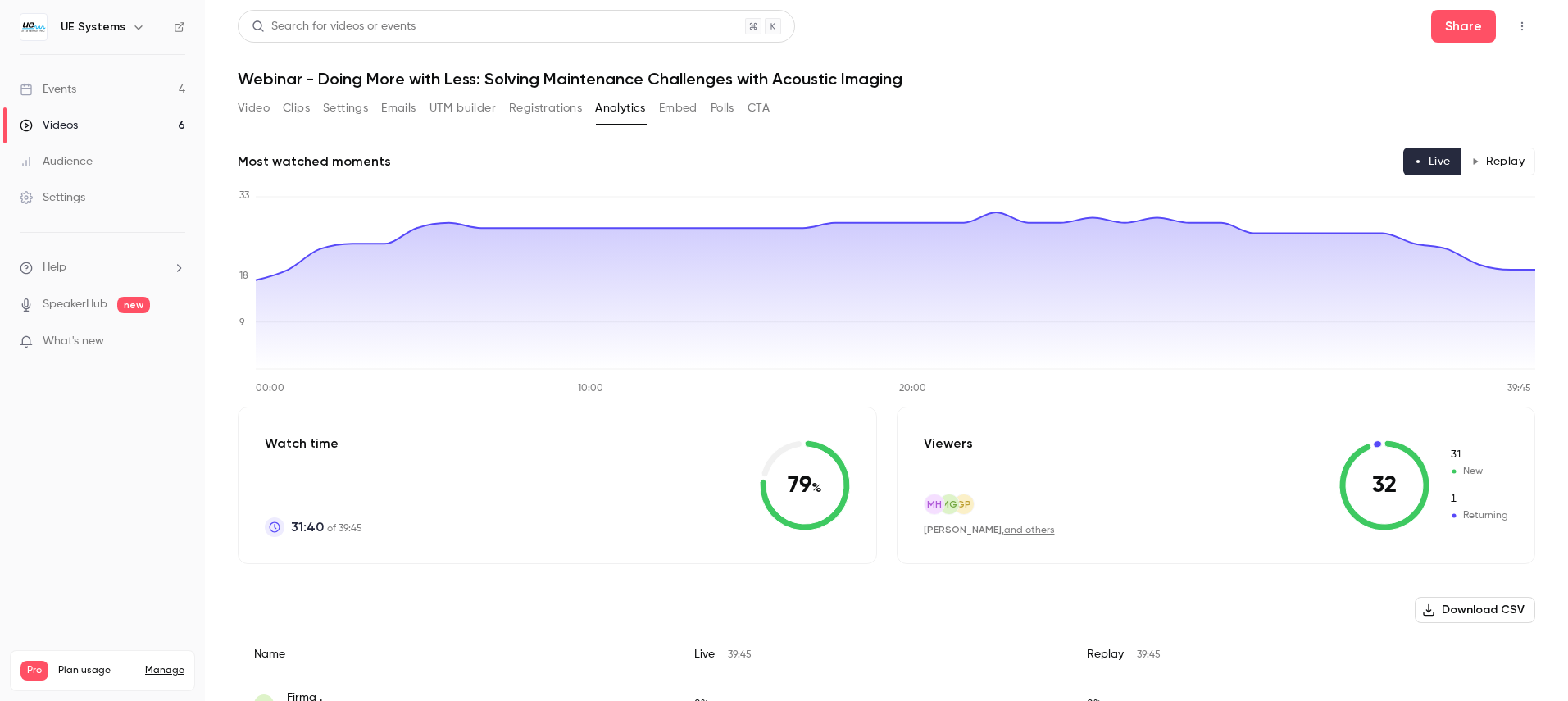
click at [686, 113] on button "Embed" at bounding box center [678, 108] width 39 height 26
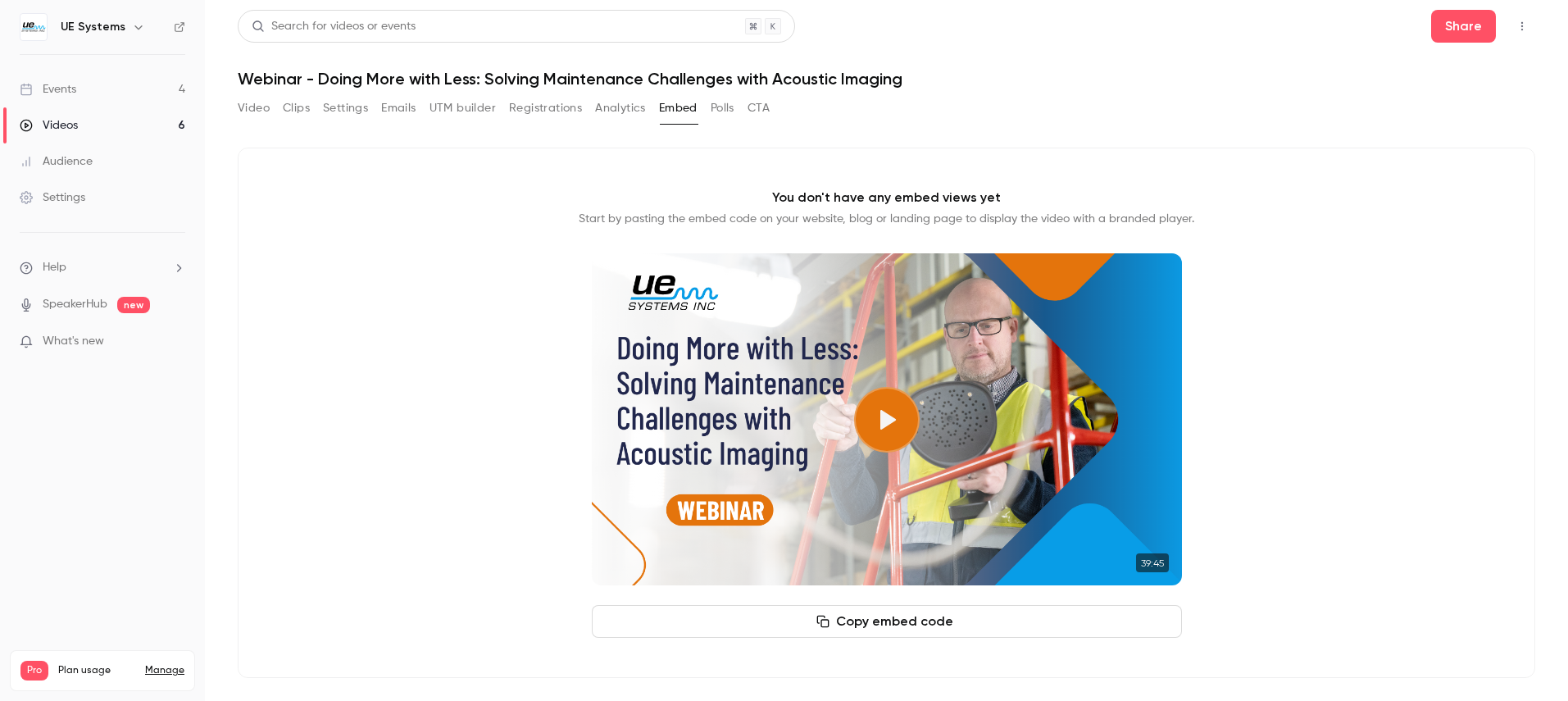
click at [725, 113] on button "Polls" at bounding box center [722, 108] width 24 height 26
